Goal: Information Seeking & Learning: Learn about a topic

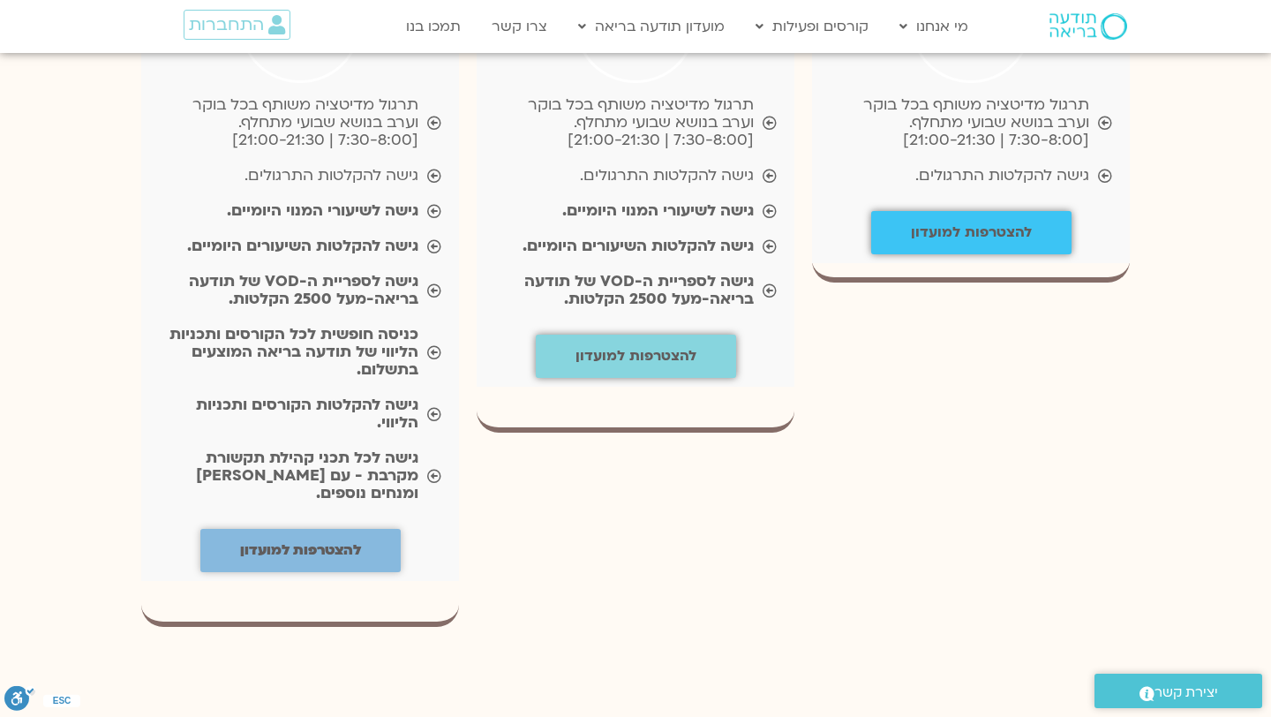
scroll to position [2061, 0]
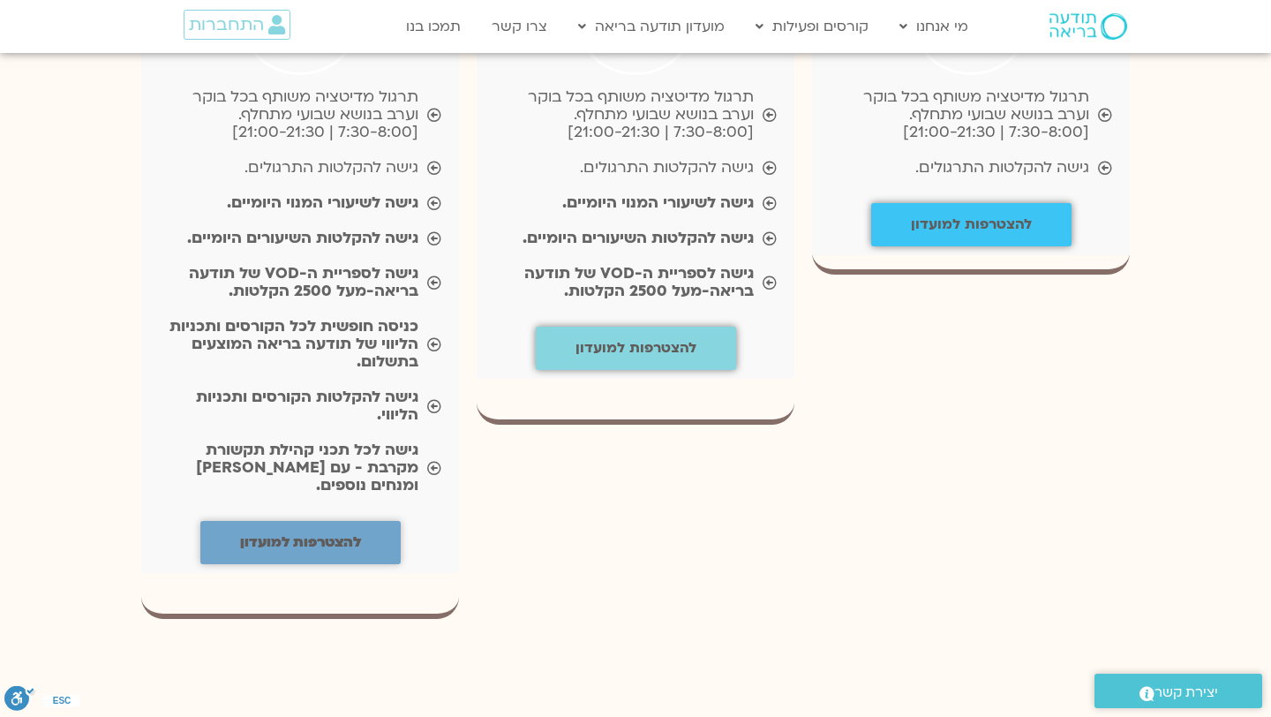
click at [275, 532] on b "להצטרפות למועדון" at bounding box center [300, 541] width 121 height 19
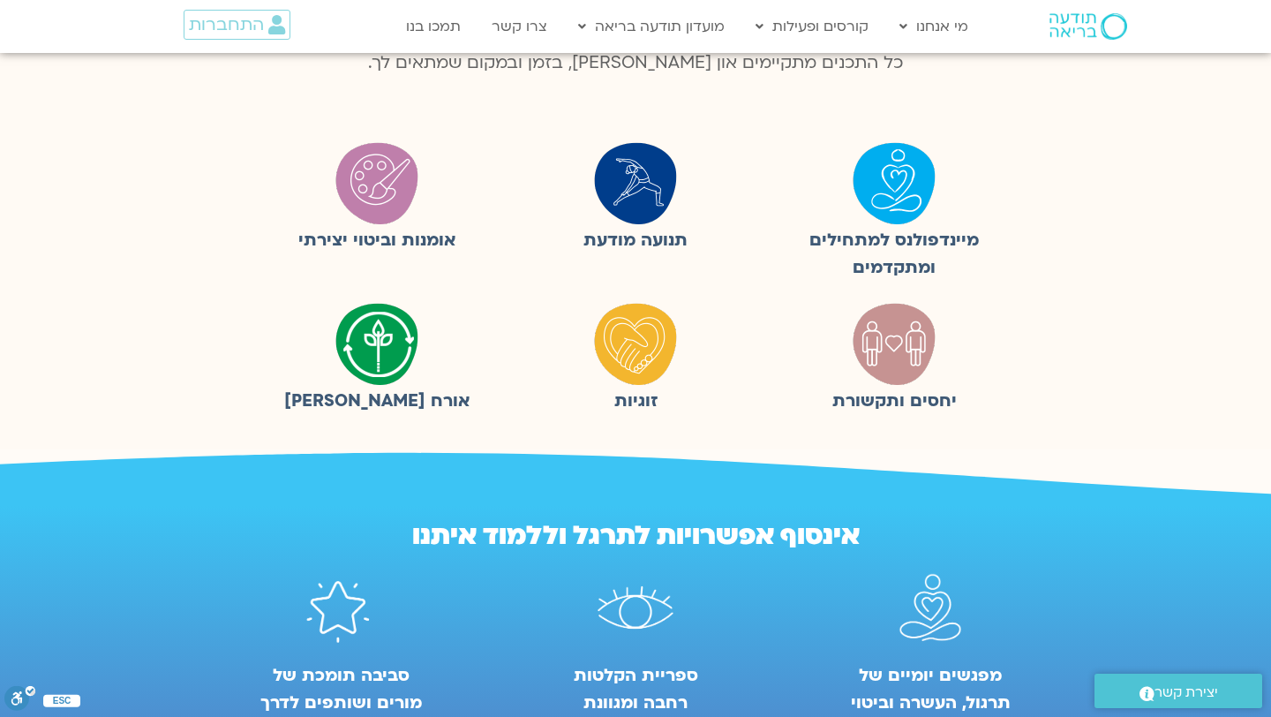
scroll to position [329, 0]
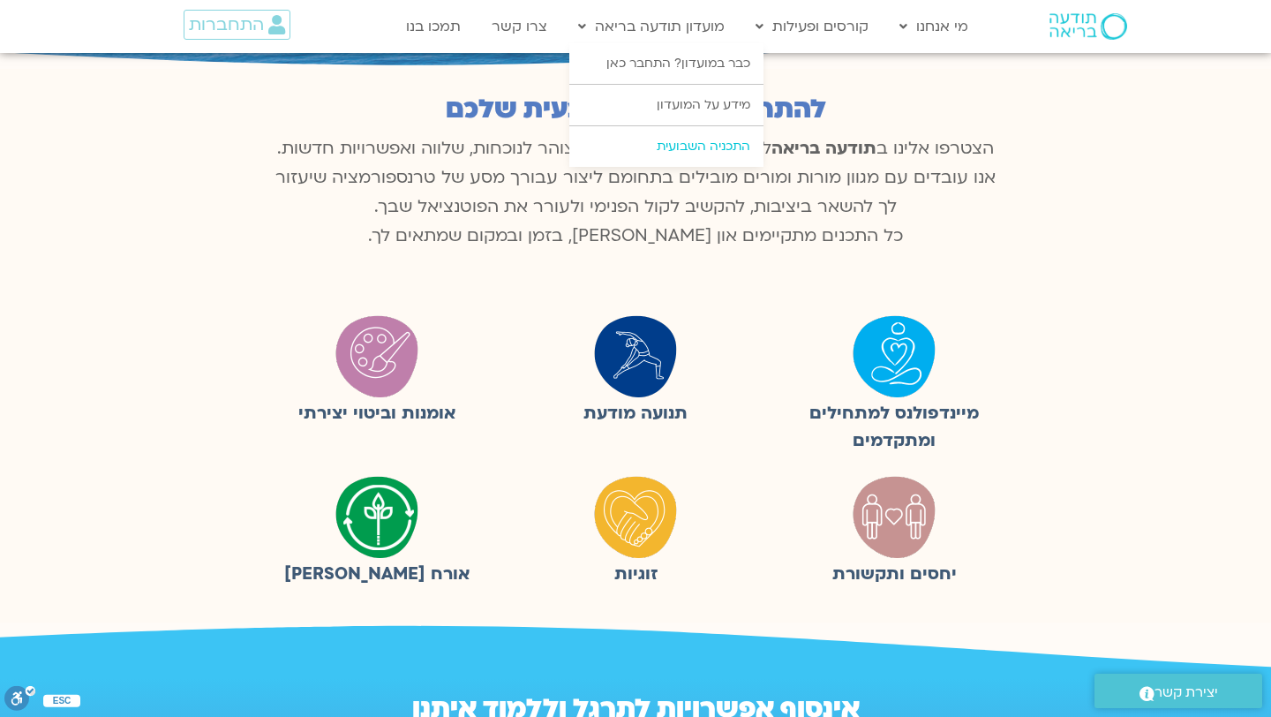
click at [694, 146] on link "התכניה השבועית" at bounding box center [666, 146] width 194 height 41
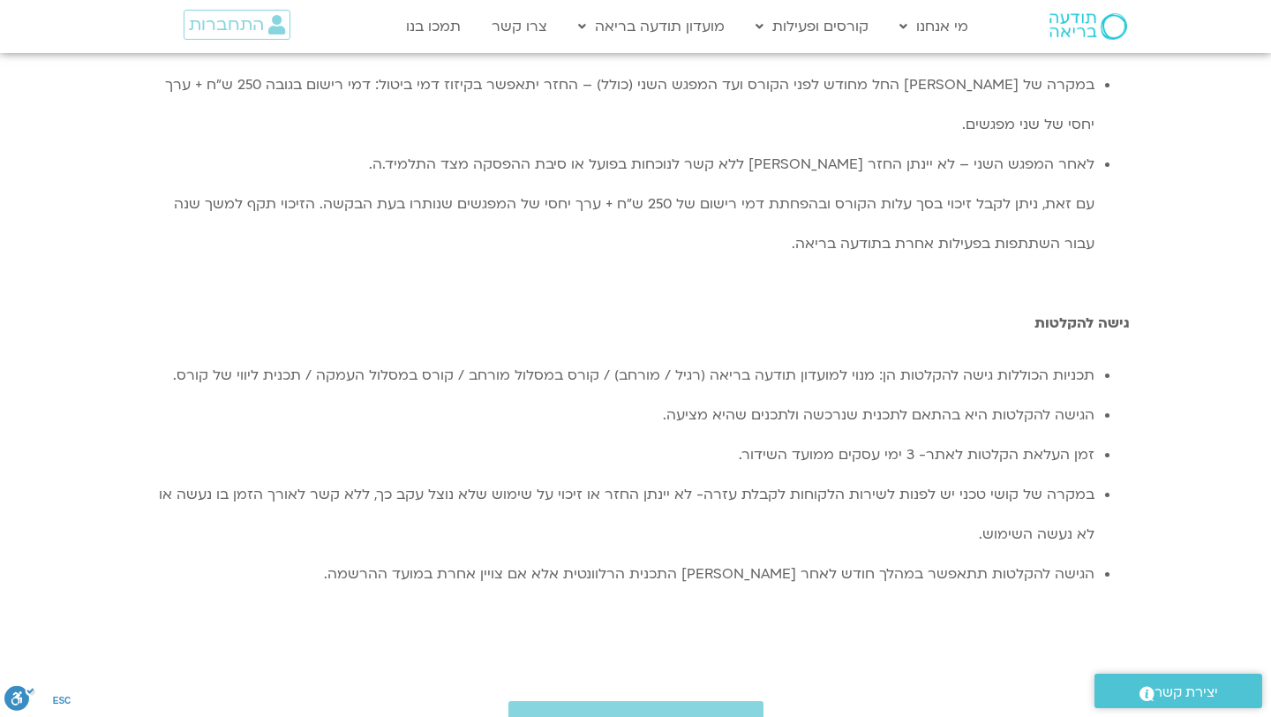
scroll to position [4731, 0]
click at [652, 712] on span "הצטרפות למועדון תודעה בריאה" at bounding box center [636, 720] width 202 height 16
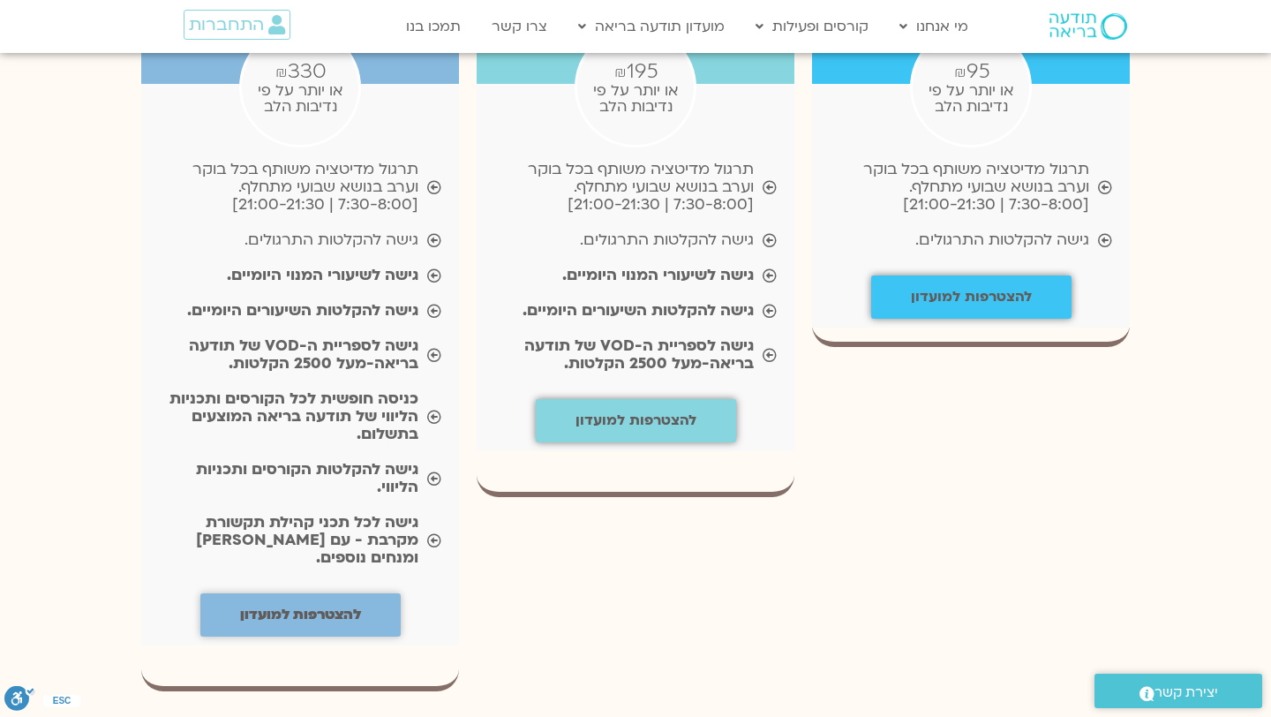
scroll to position [1985, 0]
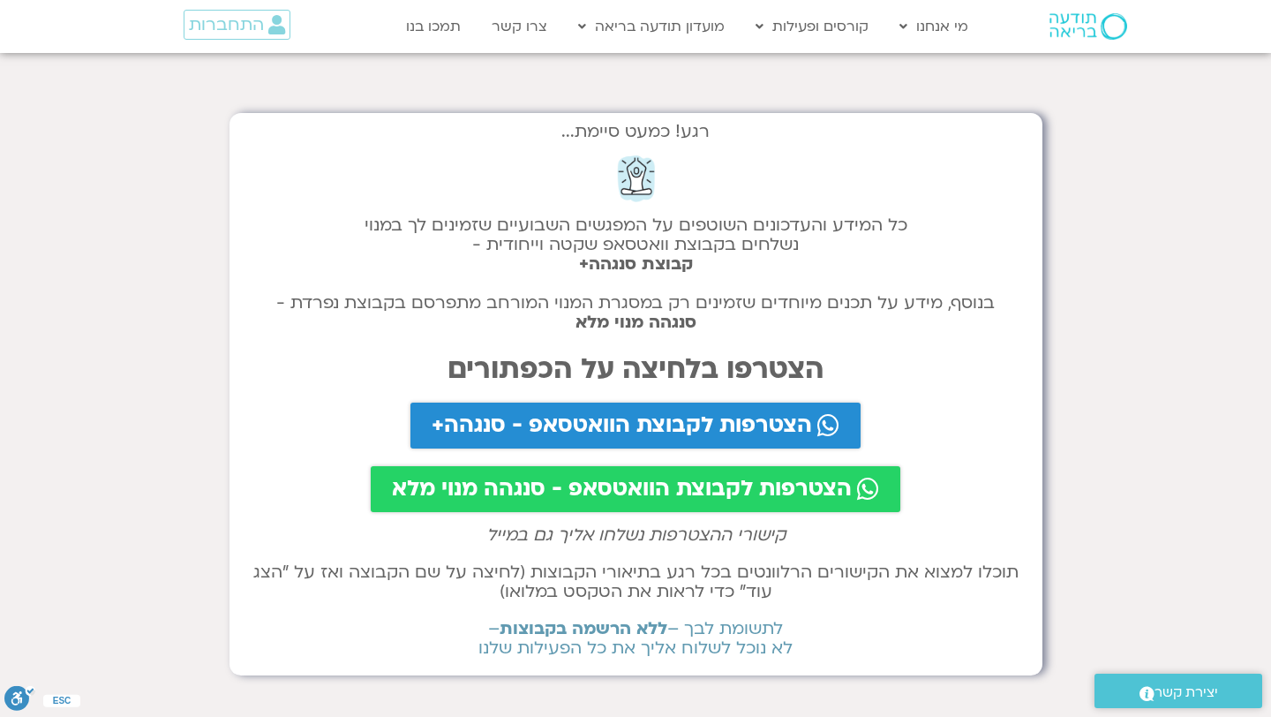
click at [657, 479] on span "הצטרפות לקבוצת הוואטסאפ - סנגהה מנוי מלא" at bounding box center [622, 488] width 460 height 25
